Goal: Task Accomplishment & Management: Use online tool/utility

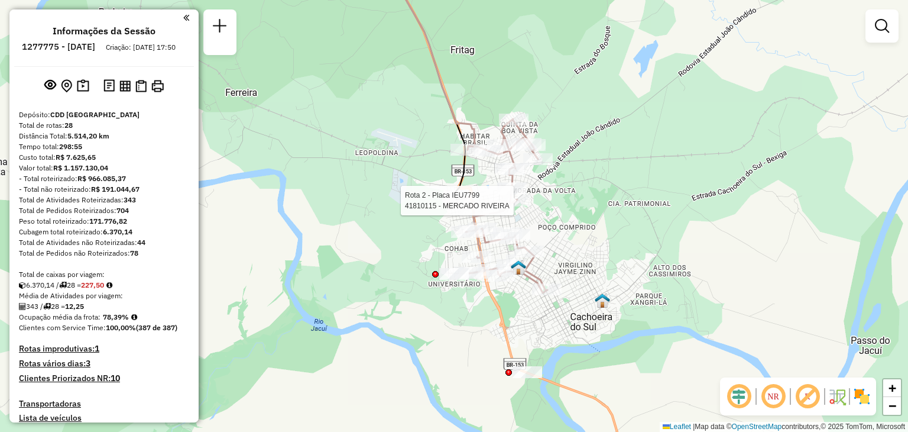
scroll to position [539, 0]
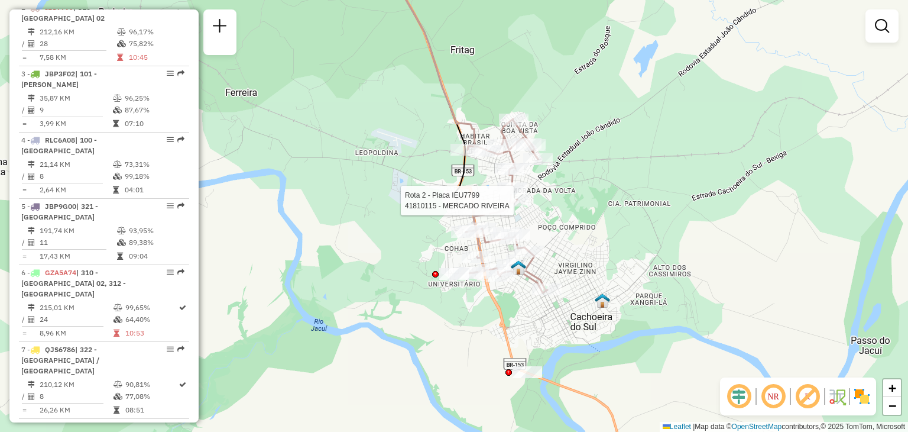
select select "**********"
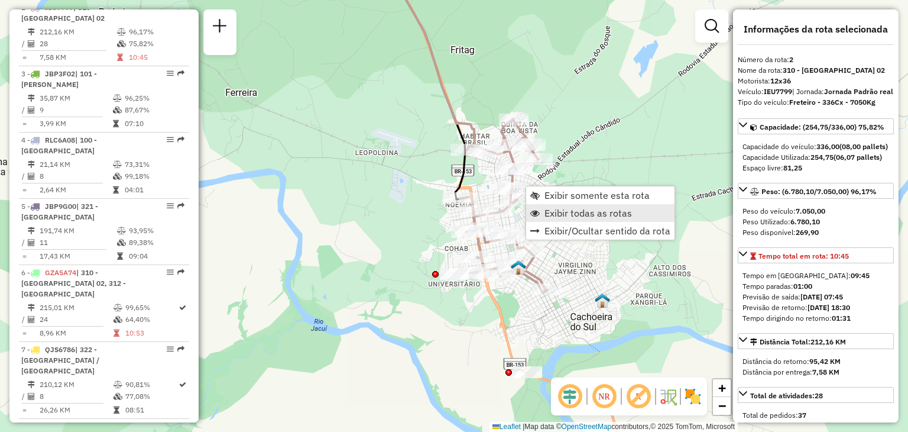
click at [534, 212] on span "Exibir todas as rotas" at bounding box center [534, 212] width 9 height 9
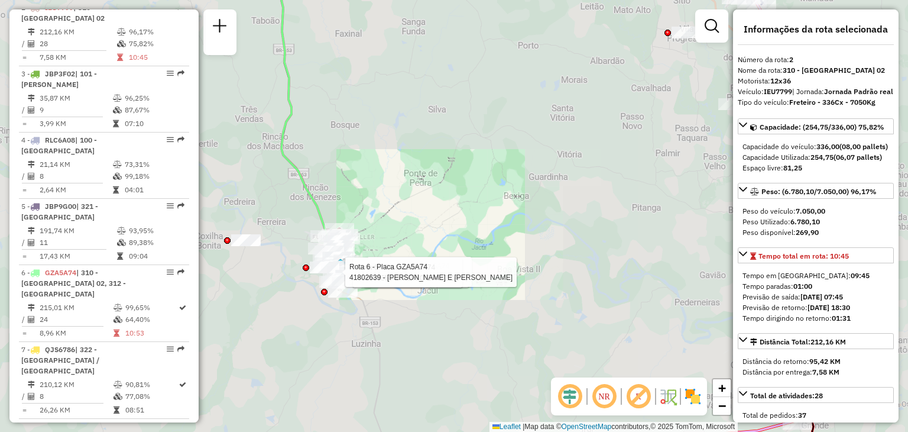
drag, startPoint x: 568, startPoint y: 209, endPoint x: 443, endPoint y: 283, distance: 145.5
click at [429, 289] on div "Rota 6 - Placa GZA5A74 41805615 - [PERSON_NAME] Rota 6 - Placa GZA5A74 41815670…" at bounding box center [454, 216] width 908 height 432
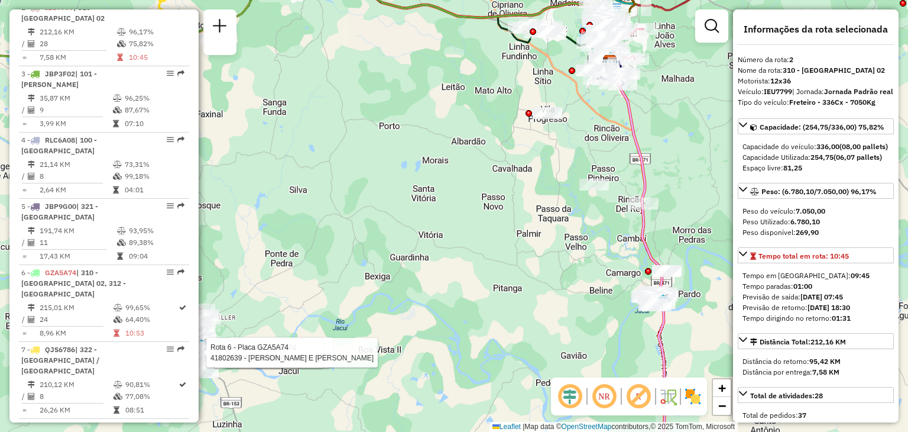
drag, startPoint x: 589, startPoint y: 235, endPoint x: 515, endPoint y: 244, distance: 74.5
click at [515, 242] on div "Rota 6 - Placa GZA5A74 41805615 - [PERSON_NAME] Rota 6 - Placa GZA5A74 41815670…" at bounding box center [454, 216] width 908 height 432
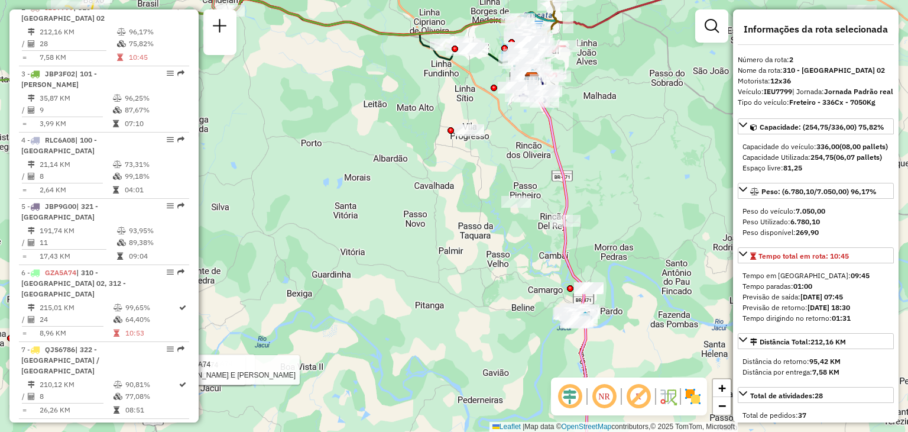
drag, startPoint x: 436, startPoint y: 168, endPoint x: 433, endPoint y: 275, distance: 107.0
click at [432, 277] on div "Rota 6 - Placa GZA5A74 41805615 - [PERSON_NAME] Rota 6 - Placa GZA5A74 41815670…" at bounding box center [454, 216] width 908 height 432
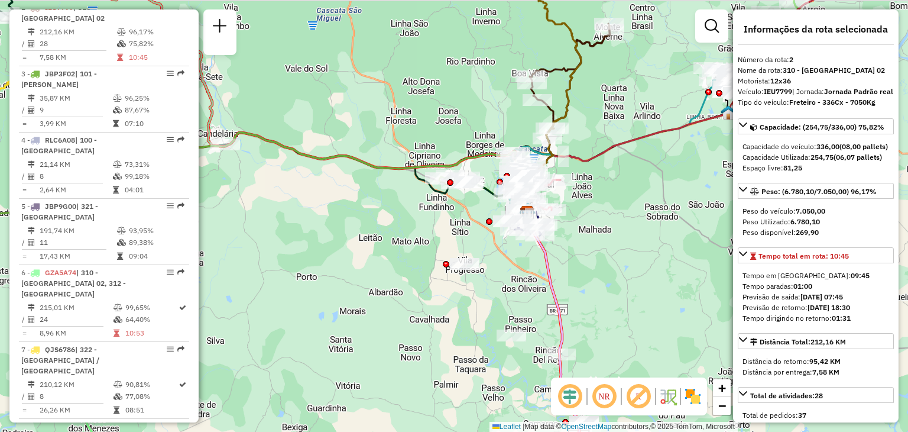
drag, startPoint x: 437, startPoint y: 145, endPoint x: 418, endPoint y: 295, distance: 151.3
click at [417, 306] on div "Rota 6 - Placa GZA5A74 41805615 - [PERSON_NAME] Rota 6 - Placa GZA5A74 41815670…" at bounding box center [454, 216] width 908 height 432
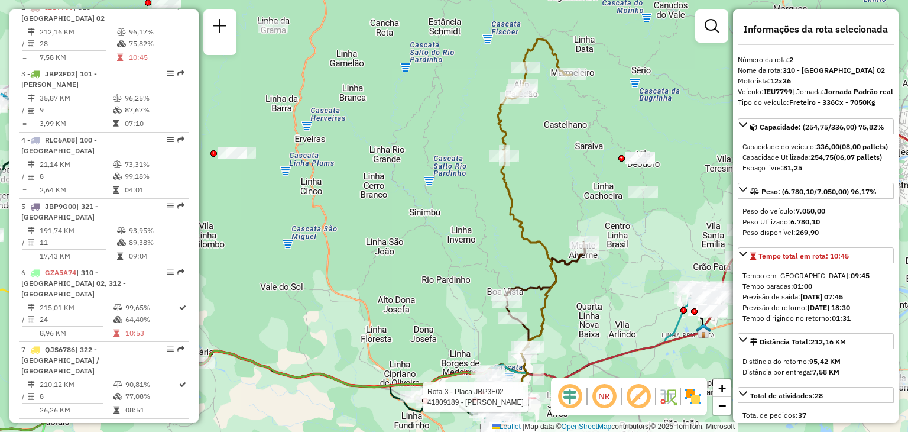
drag, startPoint x: 481, startPoint y: 235, endPoint x: 492, endPoint y: 207, distance: 30.2
click at [479, 236] on div "Rota 6 - Placa GZA5A74 41805615 - [PERSON_NAME] Rota 6 - Placa GZA5A74 41815670…" at bounding box center [454, 216] width 908 height 432
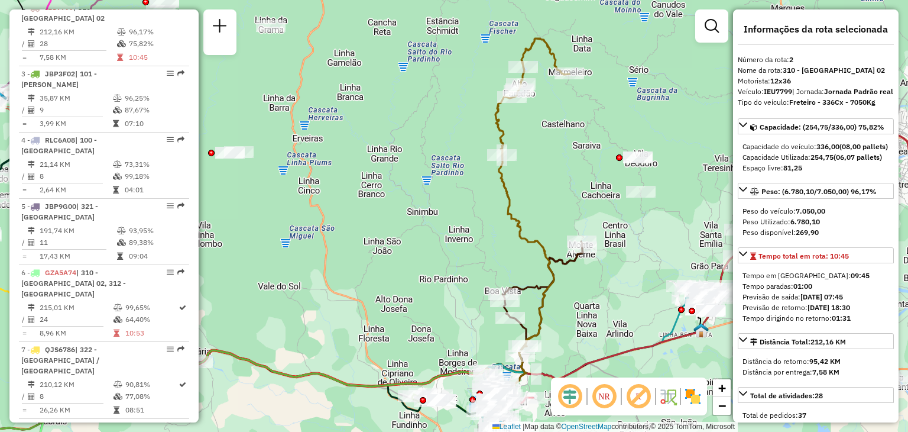
drag, startPoint x: 538, startPoint y: 335, endPoint x: 509, endPoint y: 208, distance: 129.9
click at [511, 204] on icon at bounding box center [532, 196] width 74 height 317
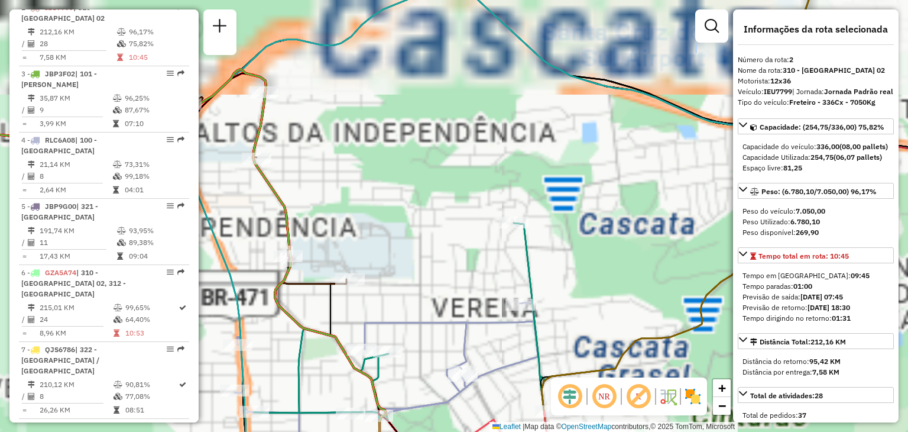
drag, startPoint x: 499, startPoint y: 274, endPoint x: 485, endPoint y: 265, distance: 16.7
click at [507, 131] on div "Rota 6 - Placa GZA5A74 41805615 - [PERSON_NAME] Rota 6 - Placa GZA5A74 41815670…" at bounding box center [454, 216] width 908 height 432
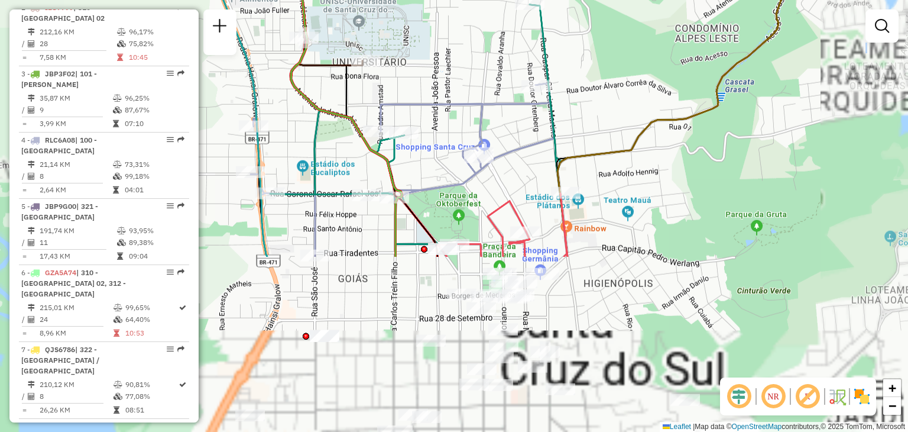
drag, startPoint x: 478, startPoint y: 259, endPoint x: 489, endPoint y: 129, distance: 130.5
click at [489, 129] on div "Janela de atendimento Grade de atendimento Capacidade Transportadoras Veículos …" at bounding box center [454, 216] width 908 height 432
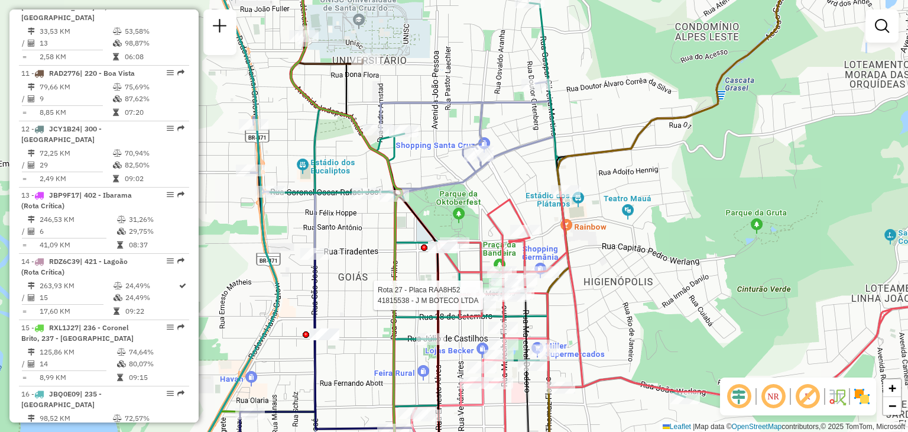
select select "**********"
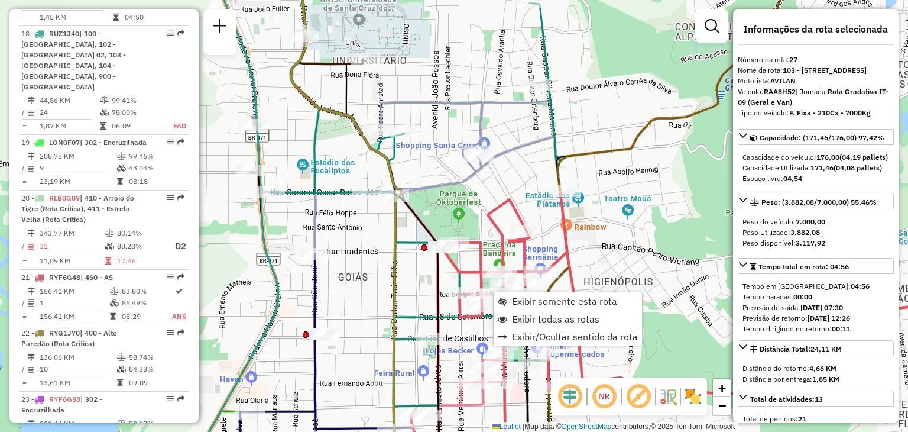
scroll to position [2104, 0]
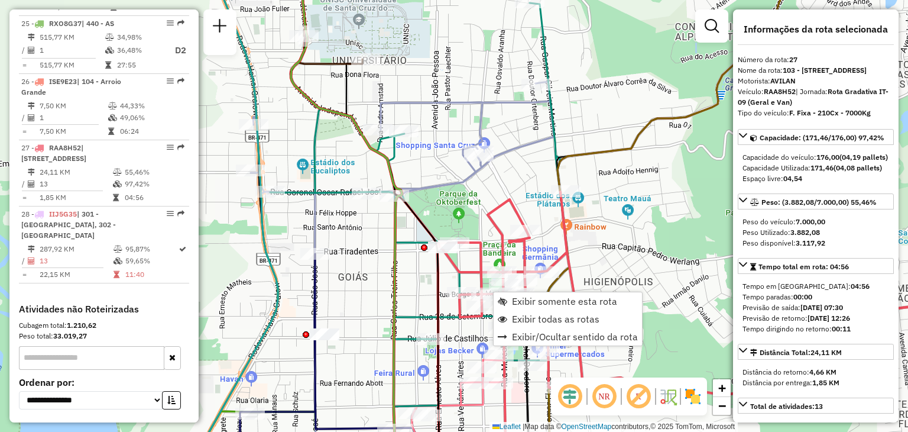
click at [510, 186] on div "Janela de atendimento Grade de atendimento Capacidade Transportadoras Veículos …" at bounding box center [454, 216] width 908 height 432
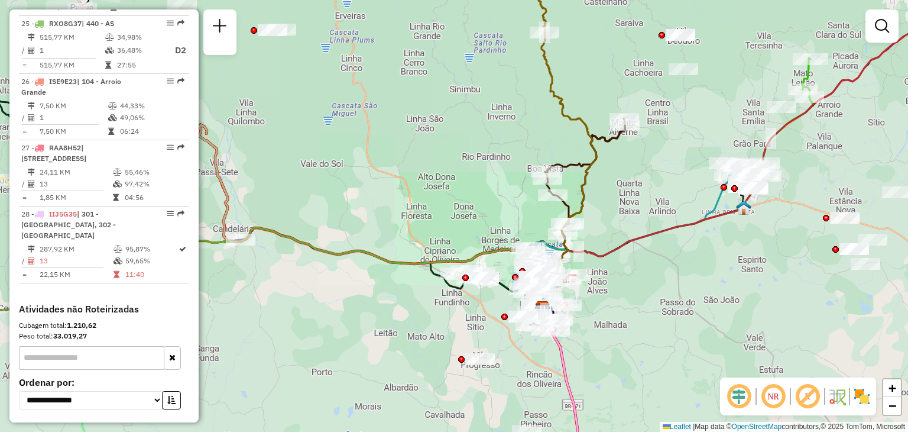
drag, startPoint x: 650, startPoint y: 329, endPoint x: 671, endPoint y: 316, distance: 25.3
click at [601, 112] on div "Janela de atendimento Grade de atendimento Capacidade Transportadoras Veículos …" at bounding box center [454, 216] width 908 height 432
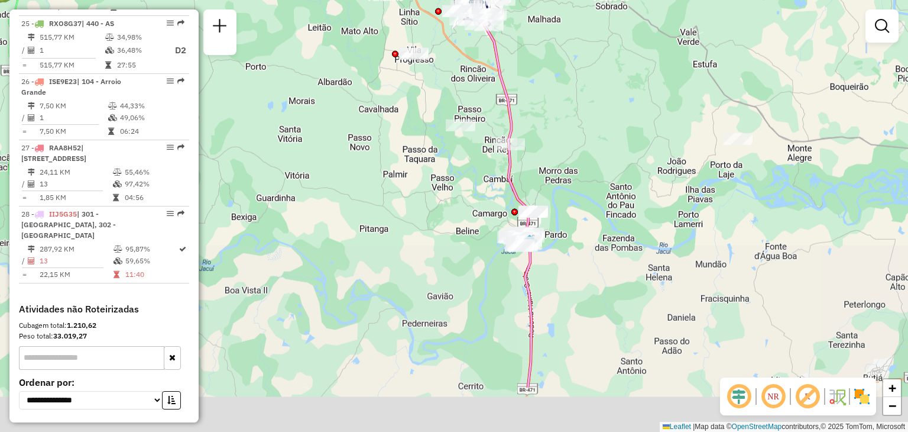
drag, startPoint x: 657, startPoint y: 231, endPoint x: 637, endPoint y: 138, distance: 95.1
click at [637, 138] on div "Janela de atendimento Grade de atendimento Capacidade Transportadoras Veículos …" at bounding box center [454, 216] width 908 height 432
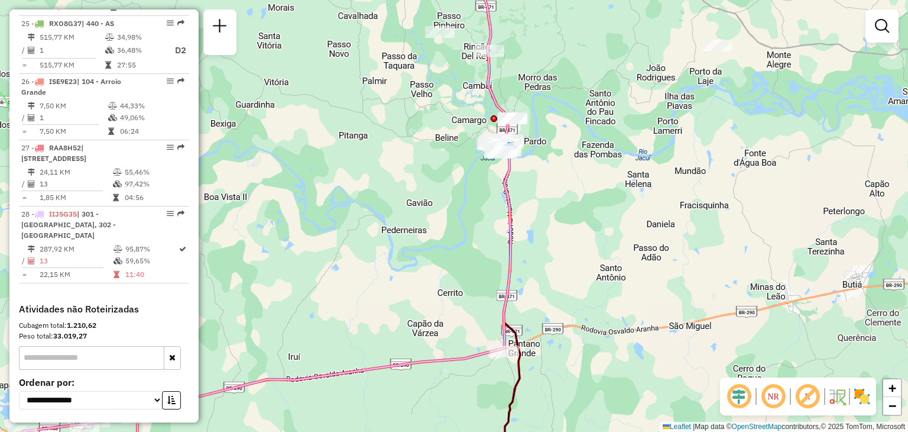
drag, startPoint x: 608, startPoint y: 299, endPoint x: 593, endPoint y: 104, distance: 195.6
click at [589, 112] on div "Janela de atendimento Grade de atendimento Capacidade Transportadoras Veículos …" at bounding box center [454, 216] width 908 height 432
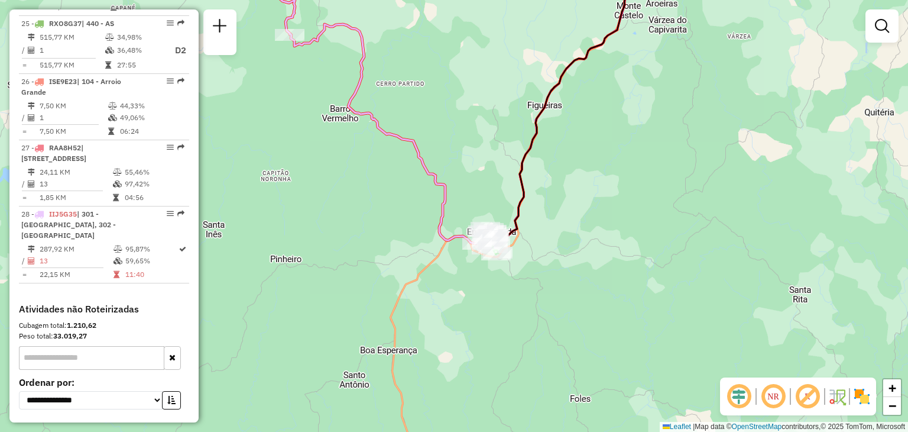
drag, startPoint x: 472, startPoint y: 205, endPoint x: 469, endPoint y: 195, distance: 9.9
click at [469, 192] on div "Janela de atendimento Grade de atendimento Capacidade Transportadoras Veículos …" at bounding box center [454, 216] width 908 height 432
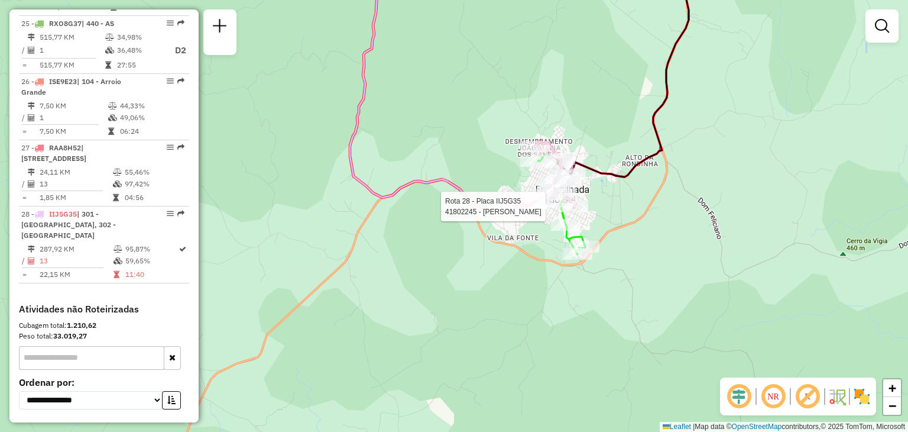
select select "**********"
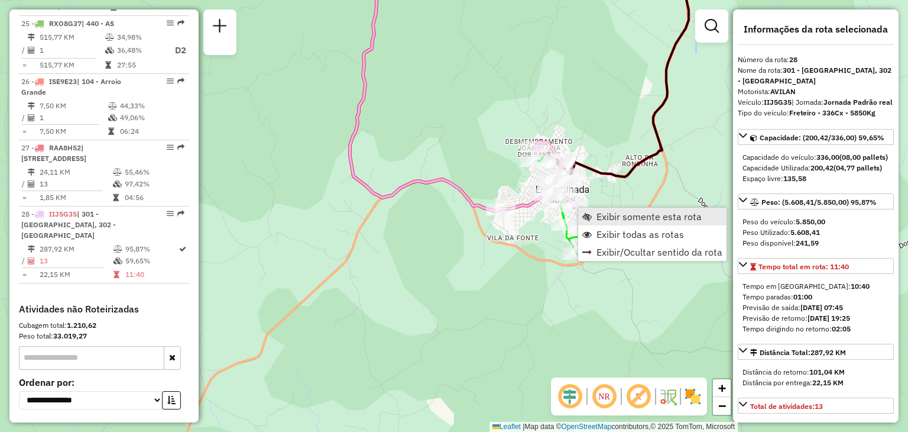
click at [601, 217] on span "Exibir somente esta rota" at bounding box center [648, 216] width 105 height 9
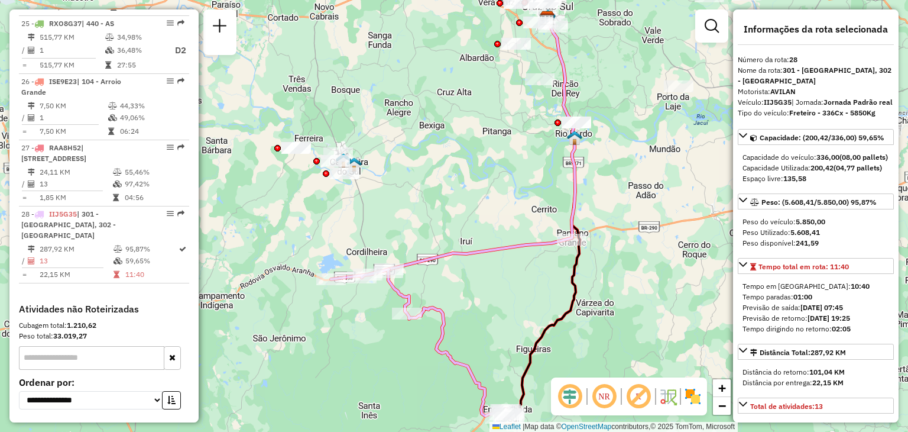
drag, startPoint x: 515, startPoint y: 229, endPoint x: 504, endPoint y: 157, distance: 73.0
click at [513, 147] on div "Janela de atendimento Grade de atendimento Capacidade Transportadoras Veículos …" at bounding box center [454, 216] width 908 height 432
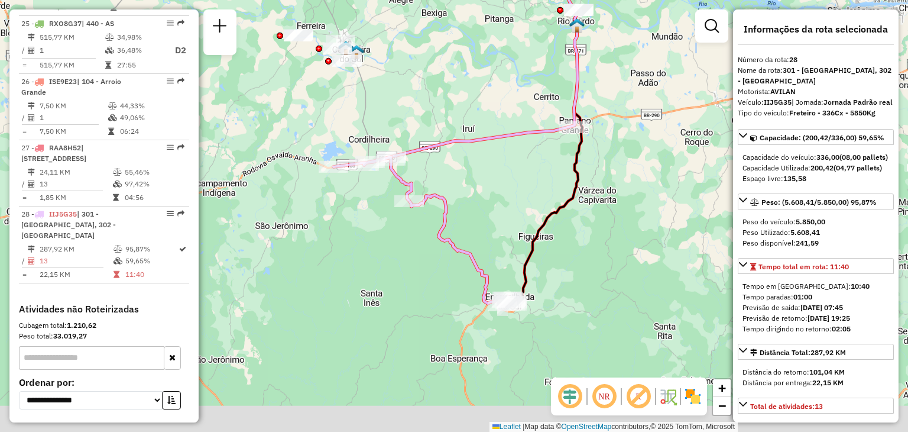
drag, startPoint x: 491, startPoint y: 252, endPoint x: 499, endPoint y: 218, distance: 34.8
click at [499, 218] on div "Janela de atendimento Grade de atendimento Capacidade Transportadoras Veículos …" at bounding box center [454, 216] width 908 height 432
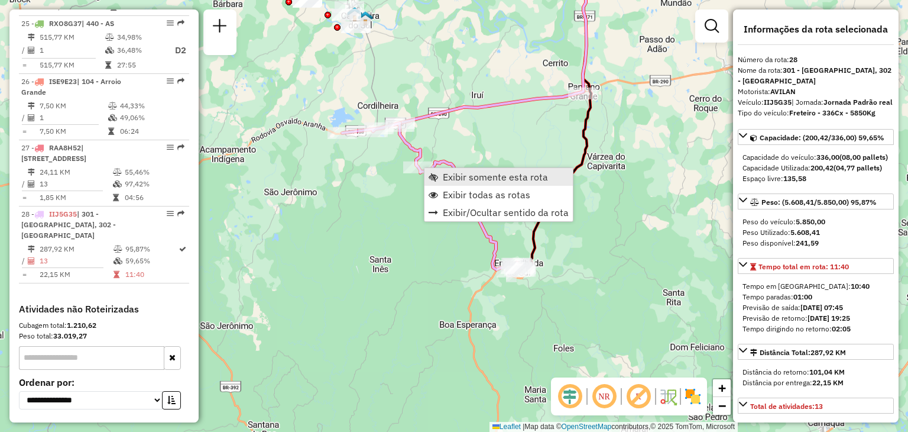
click at [446, 178] on span "Exibir somente esta rota" at bounding box center [495, 176] width 105 height 9
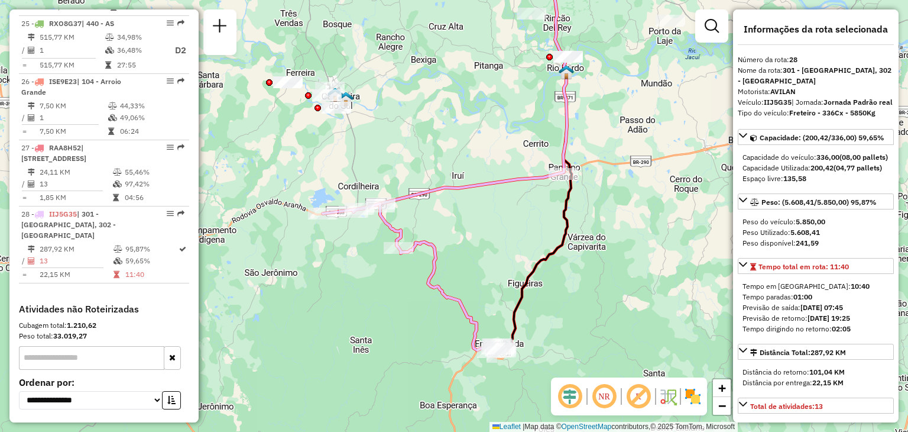
drag, startPoint x: 517, startPoint y: 282, endPoint x: 501, endPoint y: 207, distance: 76.3
click at [511, 197] on div "Janela de atendimento Grade de atendimento Capacidade Transportadoras Veículos …" at bounding box center [454, 216] width 908 height 432
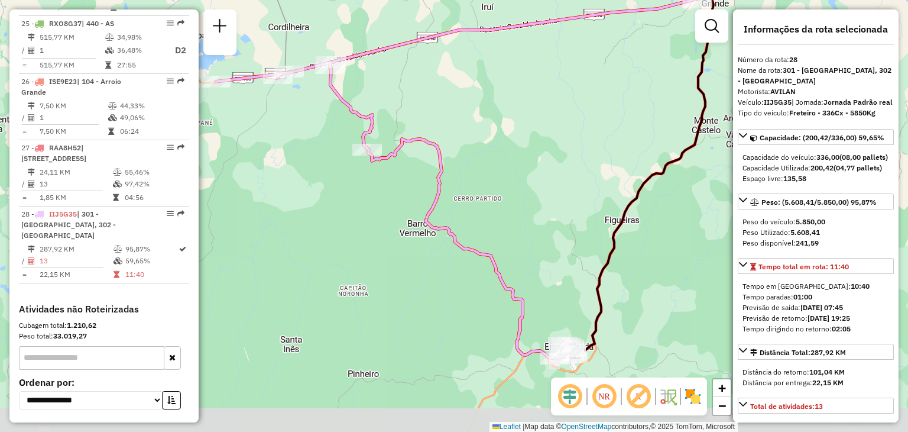
drag, startPoint x: 458, startPoint y: 254, endPoint x: 484, endPoint y: 228, distance: 36.8
click at [484, 228] on div "Janela de atendimento Grade de atendimento Capacidade Transportadoras Veículos …" at bounding box center [454, 216] width 908 height 432
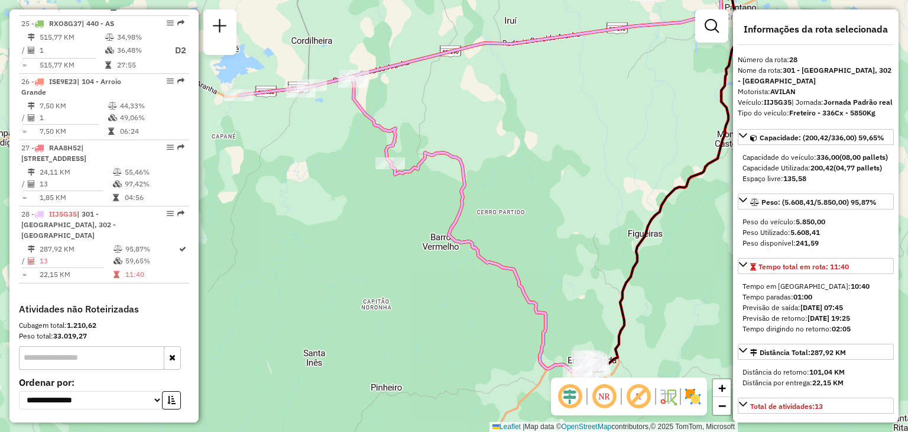
drag, startPoint x: 481, startPoint y: 166, endPoint x: 497, endPoint y: 189, distance: 27.6
click at [497, 189] on div "Janela de atendimento Grade de atendimento Capacidade Transportadoras Veículos …" at bounding box center [454, 216] width 908 height 432
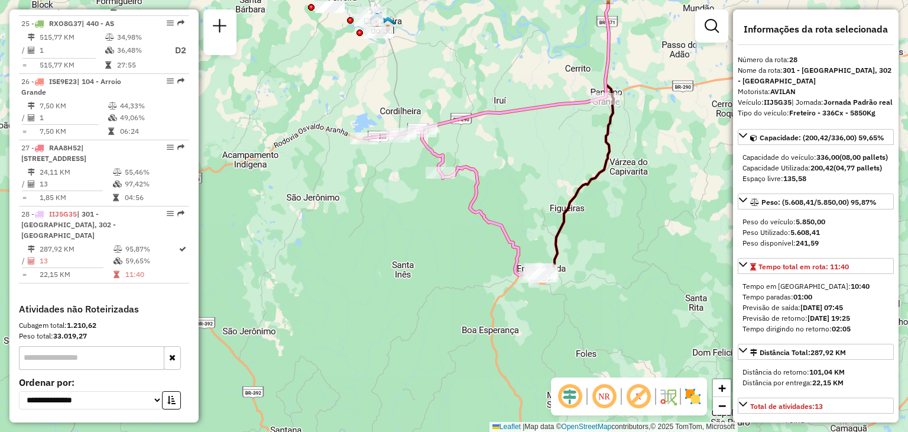
click at [508, 199] on div "Janela de atendimento Grade de atendimento Capacidade Transportadoras Veículos …" at bounding box center [454, 216] width 908 height 432
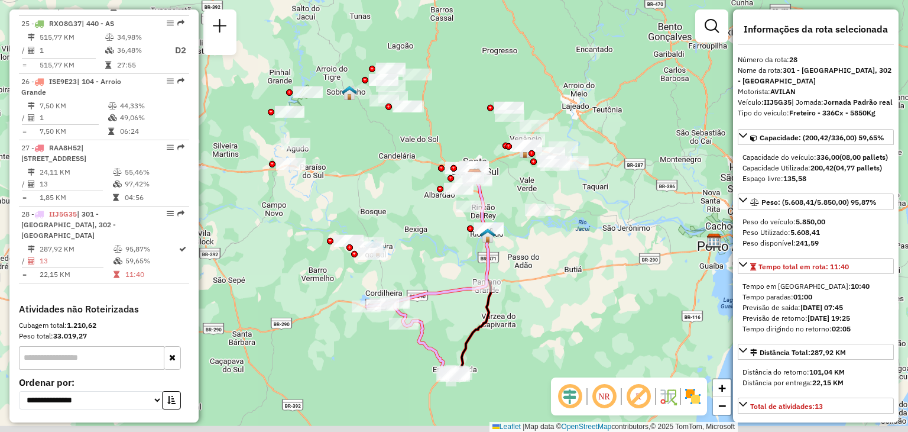
drag, startPoint x: 547, startPoint y: 265, endPoint x: 499, endPoint y: 210, distance: 73.0
click at [524, 161] on div "Janela de atendimento Grade de atendimento Capacidade Transportadoras Veículos …" at bounding box center [454, 216] width 908 height 432
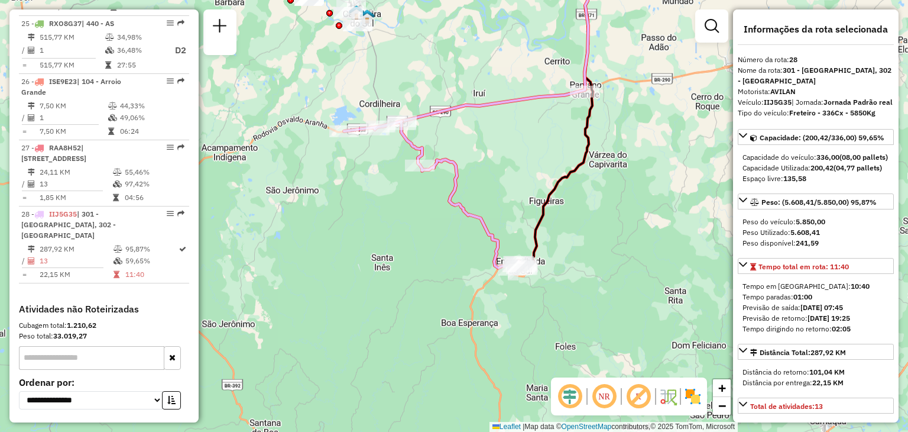
drag, startPoint x: 466, startPoint y: 185, endPoint x: 477, endPoint y: 179, distance: 12.7
click at [477, 180] on div "Janela de atendimento Grade de atendimento Capacidade Transportadoras Veículos …" at bounding box center [454, 216] width 908 height 432
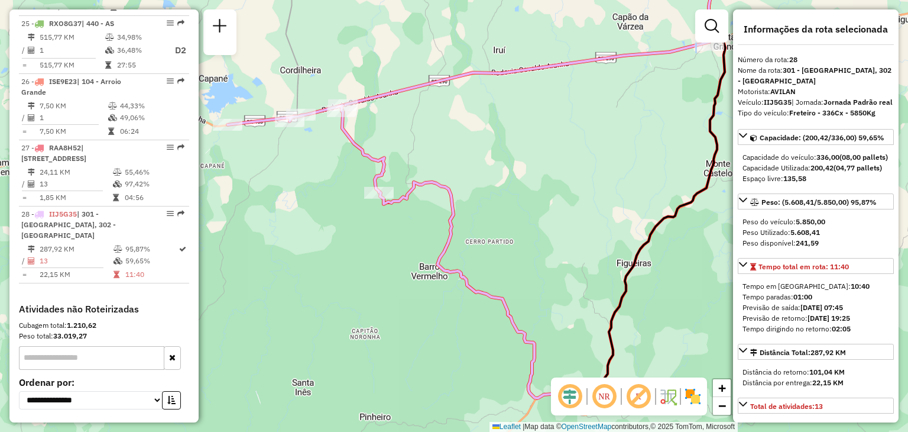
drag, startPoint x: 498, startPoint y: 161, endPoint x: 505, endPoint y: 180, distance: 20.8
click at [506, 183] on div "Janela de atendimento Grade de atendimento Capacidade Transportadoras Veículos …" at bounding box center [454, 216] width 908 height 432
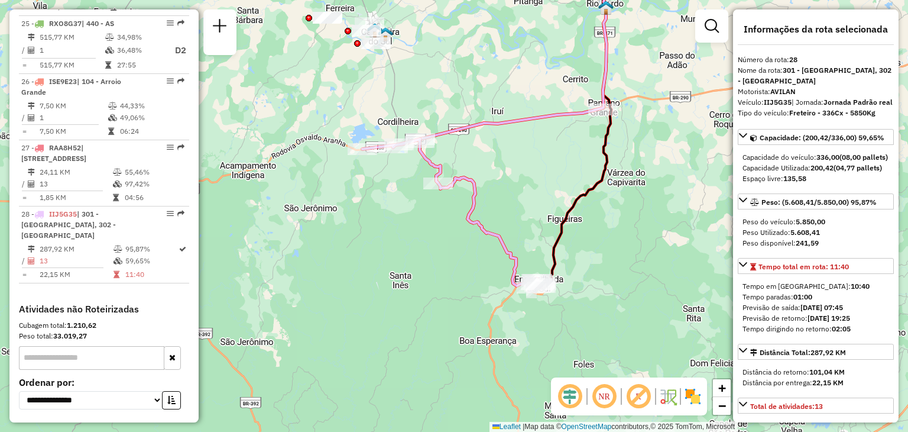
drag, startPoint x: 473, startPoint y: 263, endPoint x: 407, endPoint y: 168, distance: 115.8
click at [405, 168] on div "Janela de atendimento Grade de atendimento Capacidade Transportadoras Veículos …" at bounding box center [454, 216] width 908 height 432
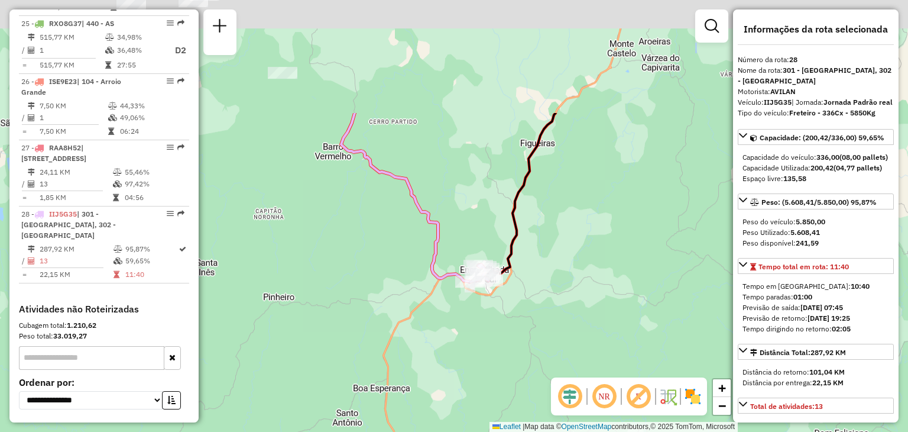
drag, startPoint x: 617, startPoint y: 108, endPoint x: 536, endPoint y: 264, distance: 175.8
click at [536, 264] on div "Janela de atendimento Grade de atendimento Capacidade Transportadoras Veículos …" at bounding box center [454, 216] width 908 height 432
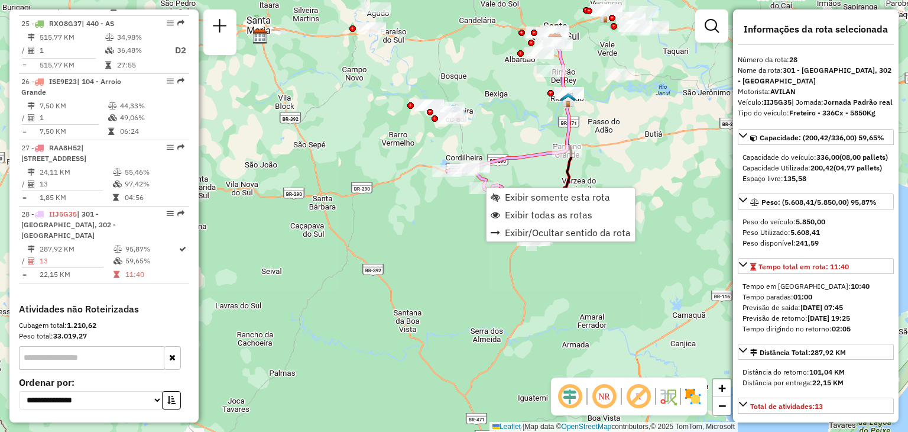
click at [443, 225] on div "Janela de atendimento Grade de atendimento Capacidade Transportadoras Veículos …" at bounding box center [454, 216] width 908 height 432
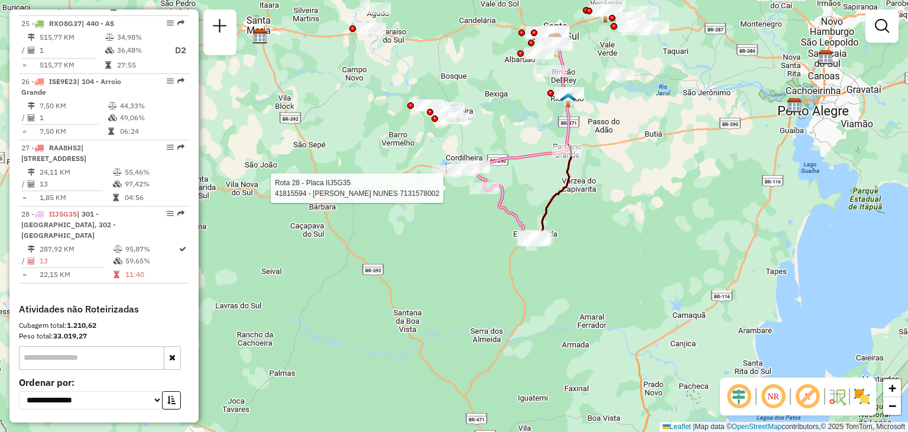
select select "**********"
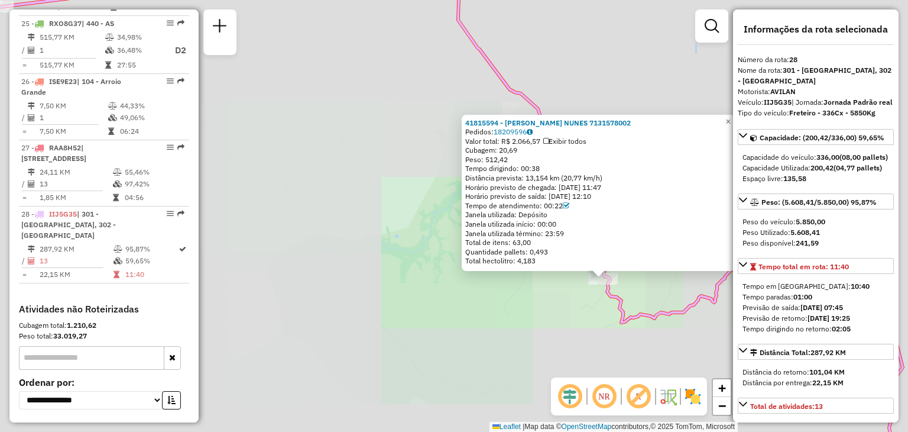
click at [641, 306] on div "41815594 - [PERSON_NAME] NUNES 7131578002 Pedidos: 18209596 Valor total: R$ 2.0…" at bounding box center [454, 216] width 908 height 432
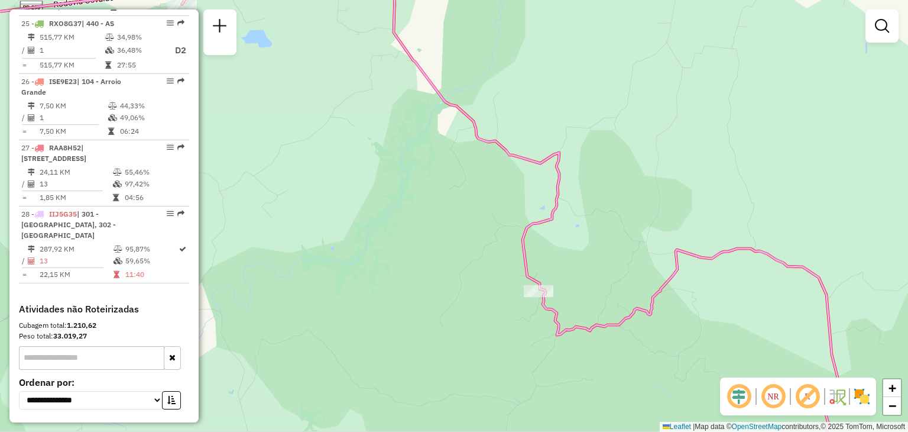
drag, startPoint x: 674, startPoint y: 299, endPoint x: 533, endPoint y: 323, distance: 143.2
click at [529, 327] on div "Janela de atendimento Grade de atendimento Capacidade Transportadoras Veículos …" at bounding box center [454, 216] width 908 height 432
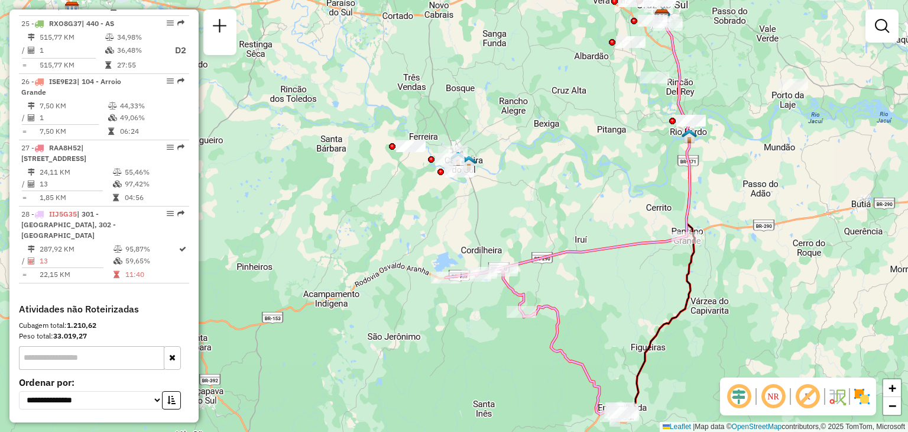
drag, startPoint x: 631, startPoint y: 353, endPoint x: 614, endPoint y: 318, distance: 38.9
click at [614, 318] on div "Janela de atendimento Grade de atendimento Capacidade Transportadoras Veículos …" at bounding box center [454, 216] width 908 height 432
